Goal: Task Accomplishment & Management: Manage account settings

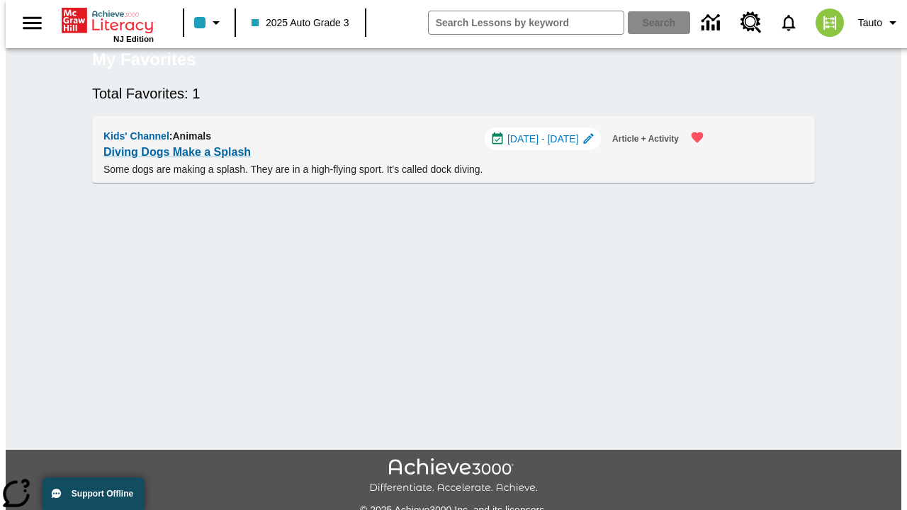
click at [549, 147] on span "[DATE] - [DATE]" at bounding box center [543, 139] width 72 height 15
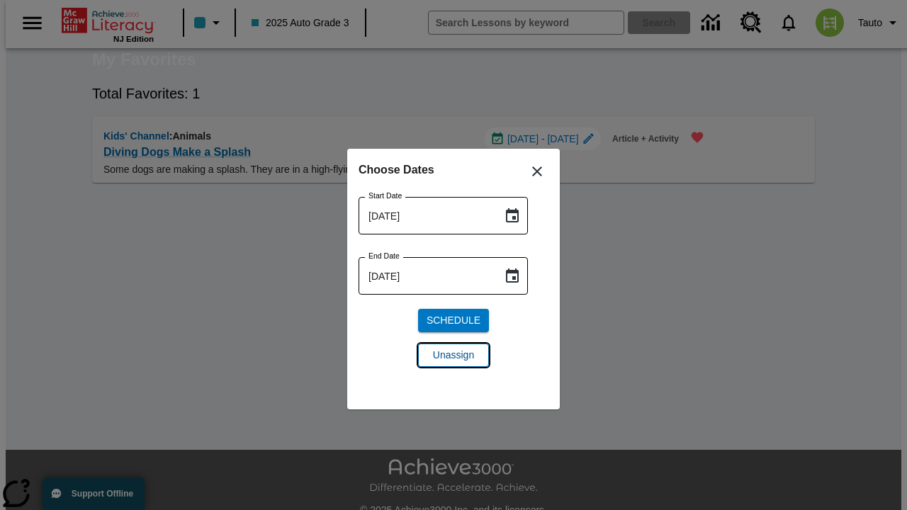
click at [454, 355] on span "Unassign" at bounding box center [453, 355] width 41 height 15
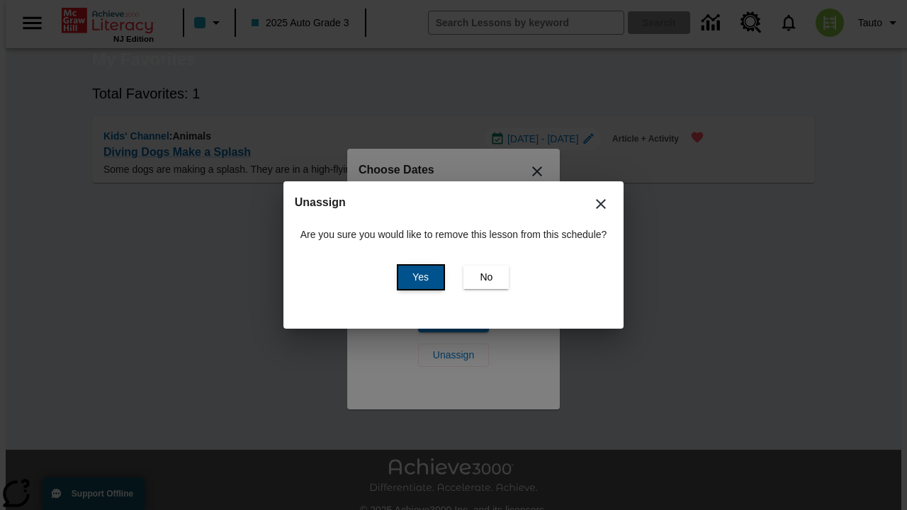
click at [418, 277] on span "Yes" at bounding box center [420, 277] width 16 height 15
